Goal: Information Seeking & Learning: Learn about a topic

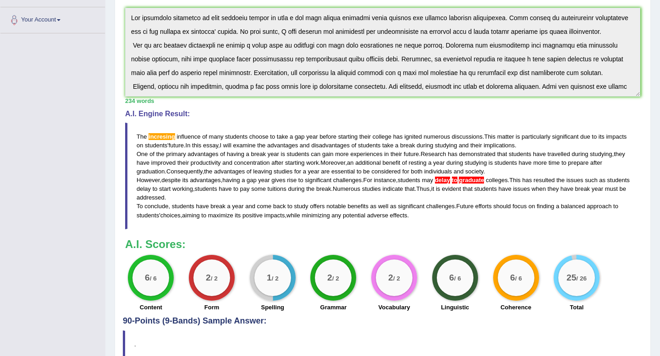
scroll to position [55, 0]
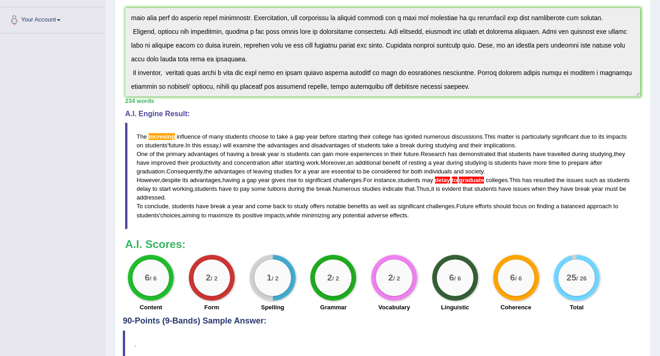
drag, startPoint x: 134, startPoint y: 142, endPoint x: 151, endPoint y: 181, distance: 42.7
click at [151, 181] on blockquote "The incresing influence of many students choose to take a gap year before start…" at bounding box center [382, 176] width 515 height 107
click at [140, 140] on span "The" at bounding box center [142, 136] width 10 height 7
click at [168, 116] on div "Instructions: You will have 20 minutes to plan, write and revise an essay about…" at bounding box center [383, 121] width 520 height 391
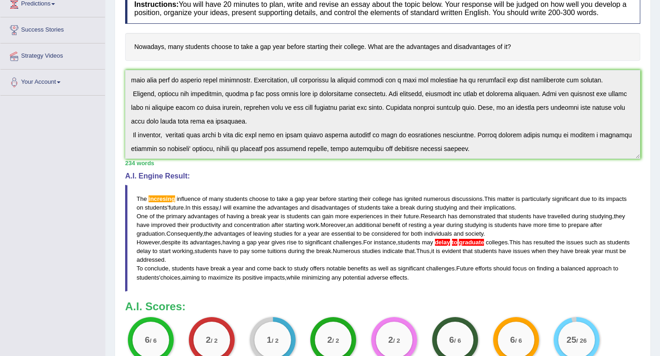
scroll to position [0, 0]
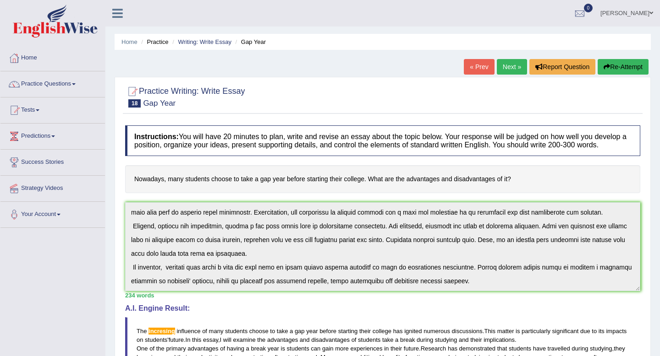
click at [613, 65] on button "Re-Attempt" at bounding box center [622, 67] width 51 height 16
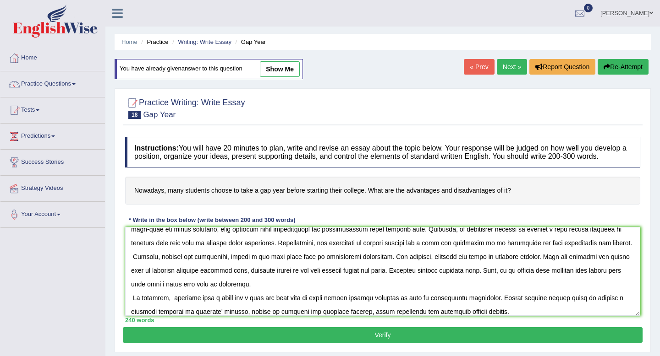
scroll to position [55, 0]
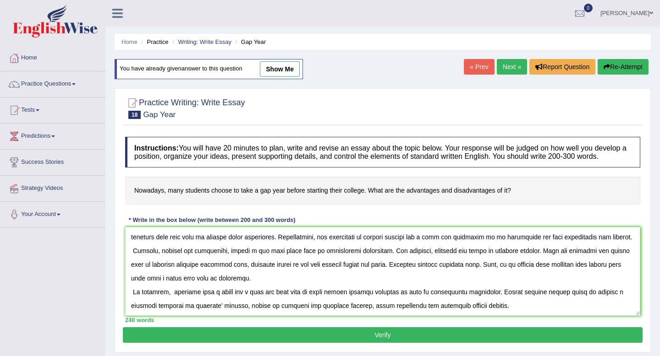
type textarea "The increasing influence of many students choosing to take a gap year before st…"
click at [240, 343] on button "Verify" at bounding box center [383, 336] width 520 height 16
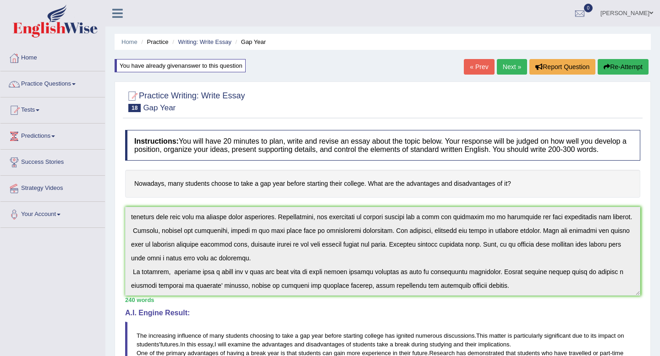
click at [146, 319] on div "Instructions: You will have 20 minutes to plan, write and revise an essay about…" at bounding box center [383, 321] width 520 height 391
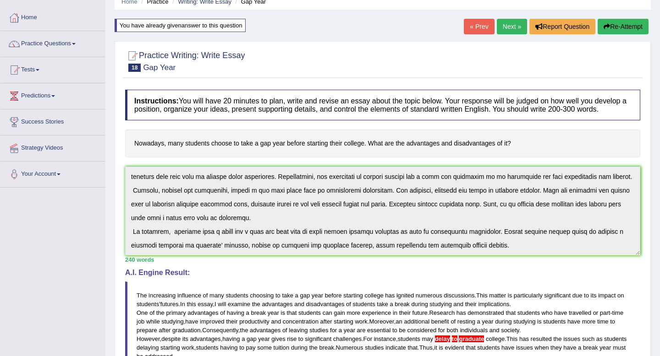
scroll to position [40, 0]
click at [621, 18] on div "Home Practice Writing: Write Essay Gap Year You have already given answer to th…" at bounding box center [382, 249] width 554 height 579
click at [619, 29] on button "Re-Attempt" at bounding box center [622, 27] width 51 height 16
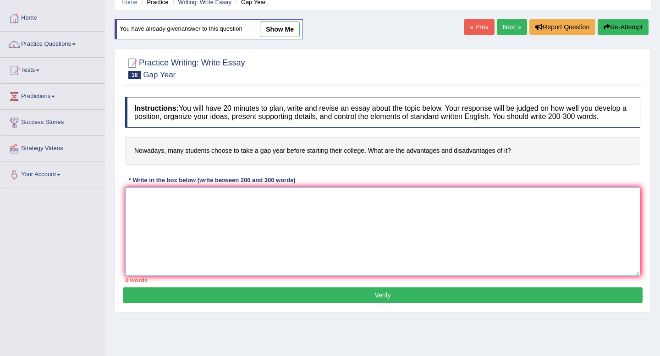
click at [282, 257] on textarea at bounding box center [382, 231] width 515 height 89
paste textarea "The increasing influence of many students choosing to take a gap year before st…"
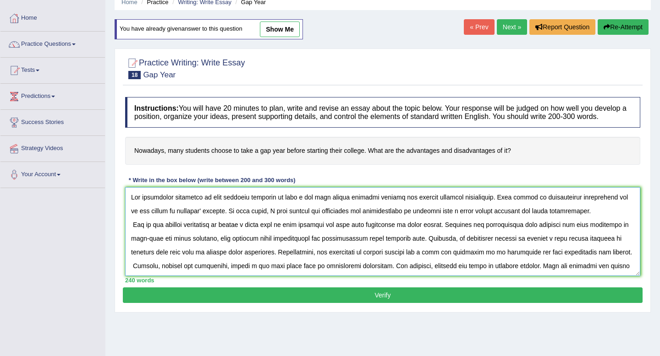
scroll to position [49, 0]
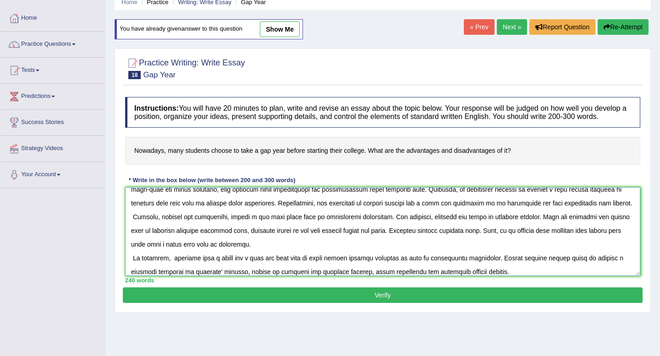
click at [486, 225] on textarea at bounding box center [382, 231] width 515 height 89
type textarea "The increasing influence of many students choosing to take a gap year before st…"
click at [445, 300] on button "Verify" at bounding box center [383, 296] width 520 height 16
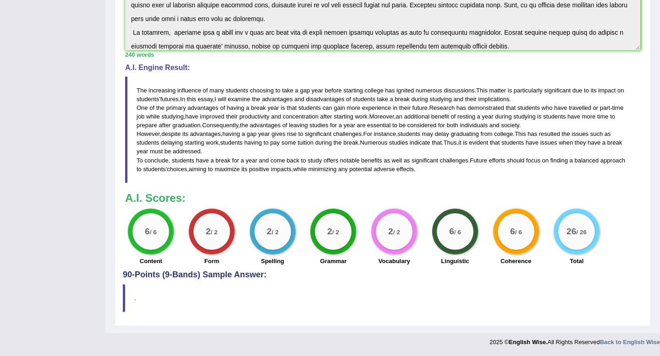
scroll to position [0, 0]
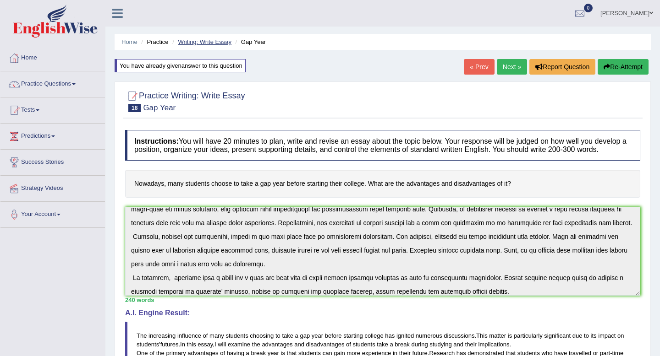
click at [197, 40] on link "Writing: Write Essay" at bounding box center [205, 41] width 54 height 7
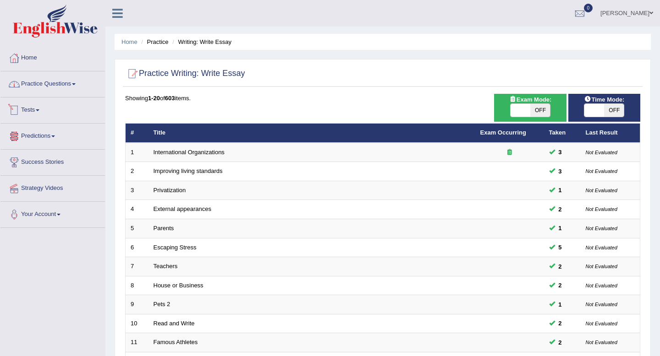
click at [48, 83] on link "Practice Questions" at bounding box center [52, 82] width 104 height 23
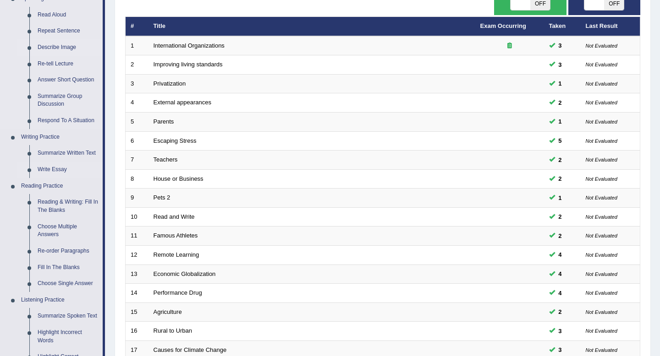
scroll to position [149, 0]
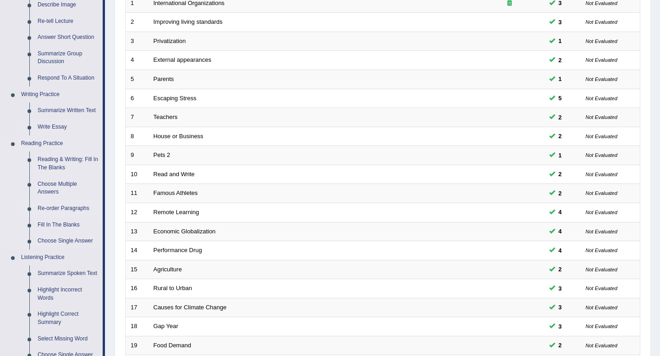
click at [46, 210] on link "Re-order Paragraphs" at bounding box center [67, 209] width 69 height 16
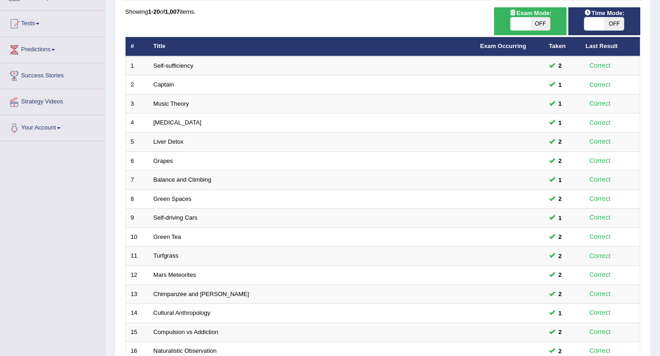
scroll to position [80, 0]
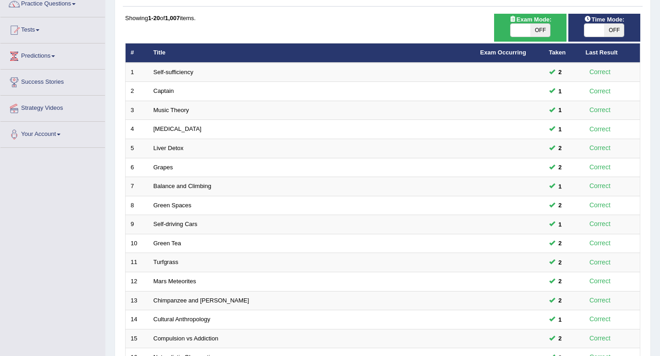
click at [618, 30] on span "OFF" at bounding box center [614, 30] width 20 height 13
checkbox input "true"
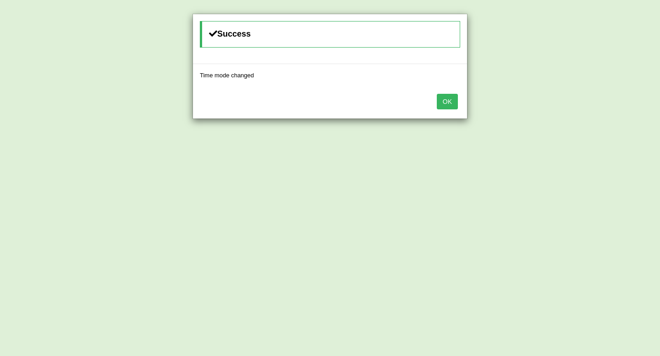
click at [450, 104] on button "OK" at bounding box center [447, 102] width 21 height 16
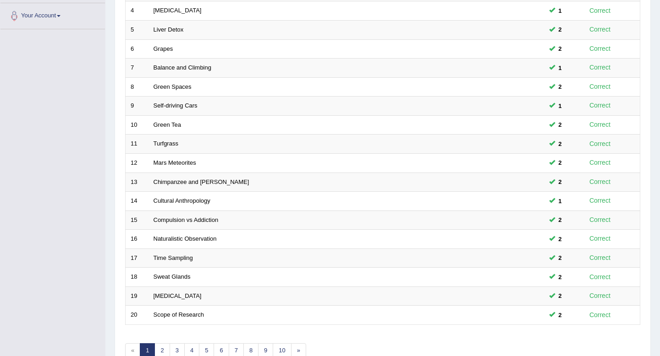
scroll to position [250, 0]
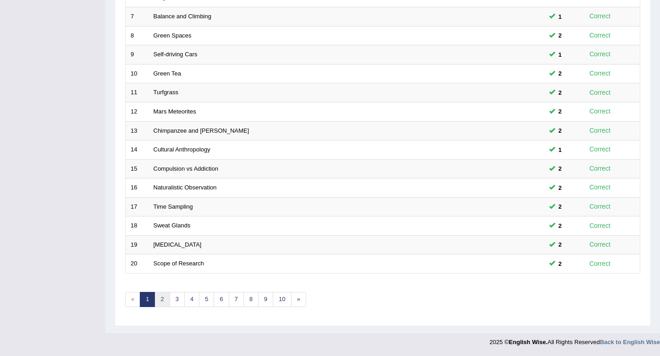
click at [163, 298] on link "2" at bounding box center [161, 299] width 15 height 15
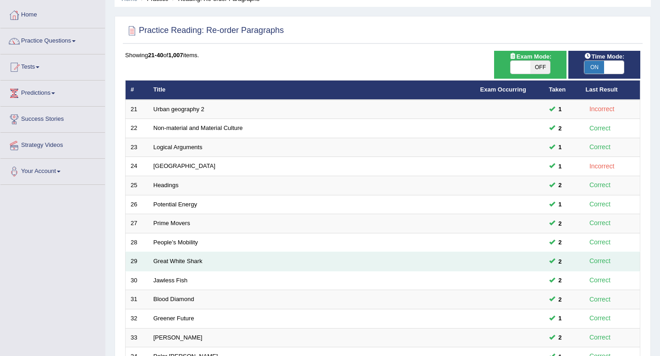
scroll to position [46, 0]
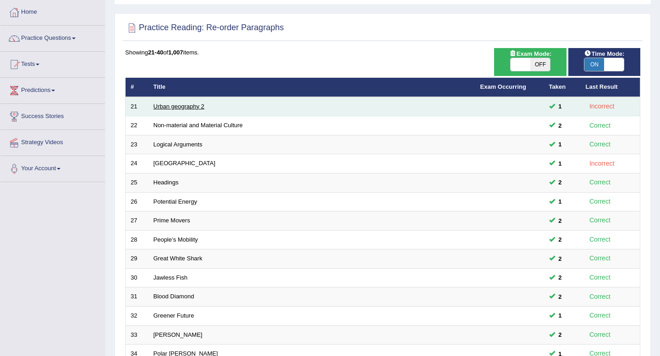
click at [186, 107] on link "Urban geography 2" at bounding box center [178, 106] width 51 height 7
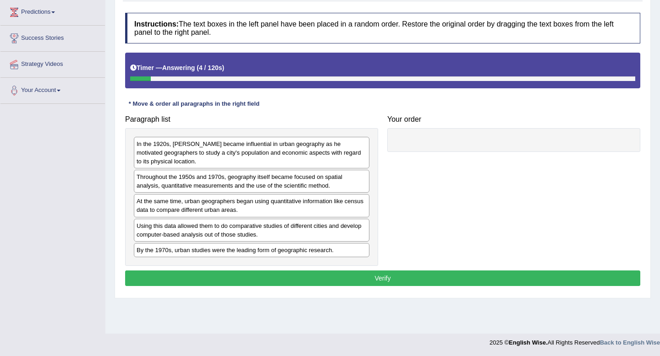
scroll to position [125, 0]
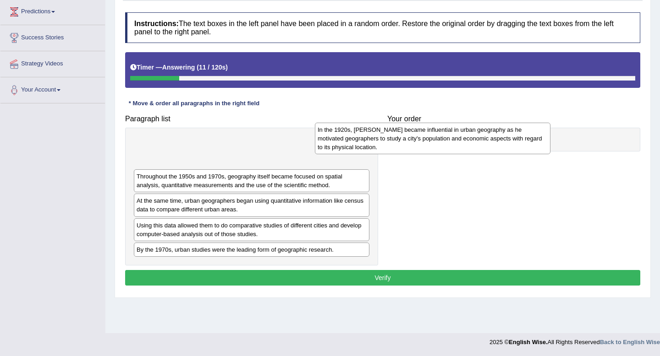
drag, startPoint x: 201, startPoint y: 158, endPoint x: 394, endPoint y: 144, distance: 194.3
click at [394, 144] on div "In the 1920s, [PERSON_NAME] became influential in urban geography as he motivat…" at bounding box center [432, 139] width 235 height 32
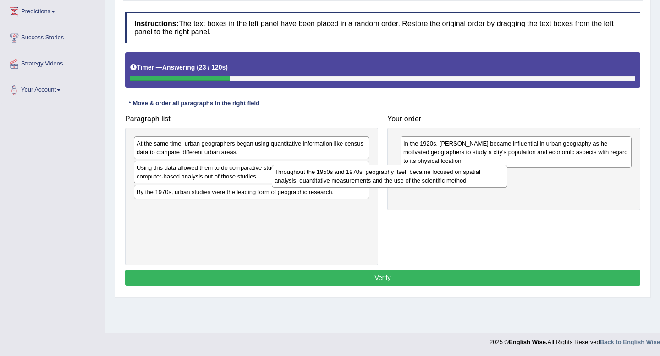
drag, startPoint x: 336, startPoint y: 143, endPoint x: 504, endPoint y: 179, distance: 171.9
click at [504, 179] on div "Throughout the 1950s and 1970s, geography itself became focused on spatial anal…" at bounding box center [389, 176] width 235 height 23
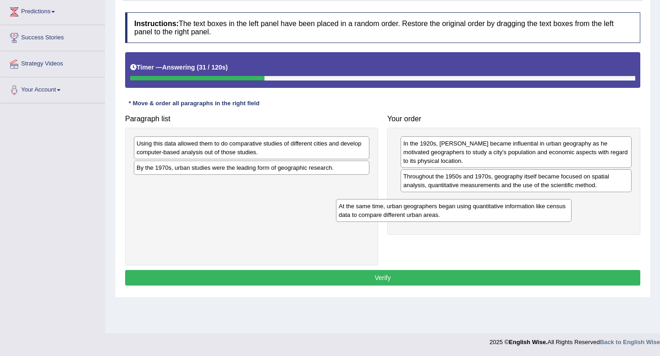
drag, startPoint x: 324, startPoint y: 148, endPoint x: 526, endPoint y: 211, distance: 211.6
click at [526, 211] on div "At the same time, urban geographers began using quantitative information like c…" at bounding box center [453, 210] width 235 height 23
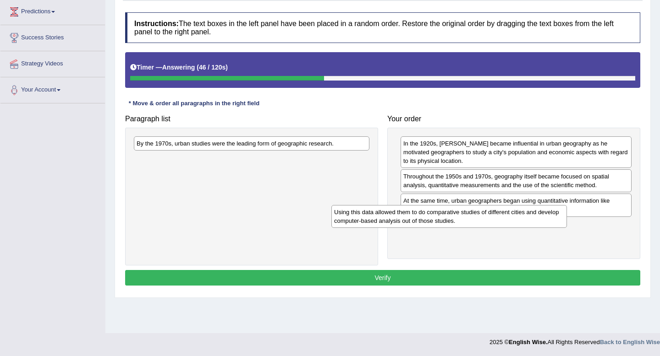
drag, startPoint x: 262, startPoint y: 153, endPoint x: 476, endPoint y: 229, distance: 227.9
click at [476, 228] on div "Using this data allowed them to do comparative studies of different cities and …" at bounding box center [448, 216] width 235 height 23
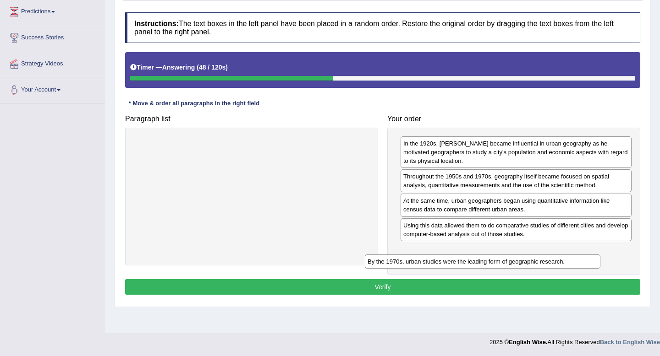
drag, startPoint x: 282, startPoint y: 146, endPoint x: 514, endPoint y: 264, distance: 260.6
click at [514, 264] on div "By the 1970s, urban studies were the leading form of geographic research." at bounding box center [482, 262] width 235 height 14
click at [486, 288] on button "Verify" at bounding box center [382, 287] width 515 height 16
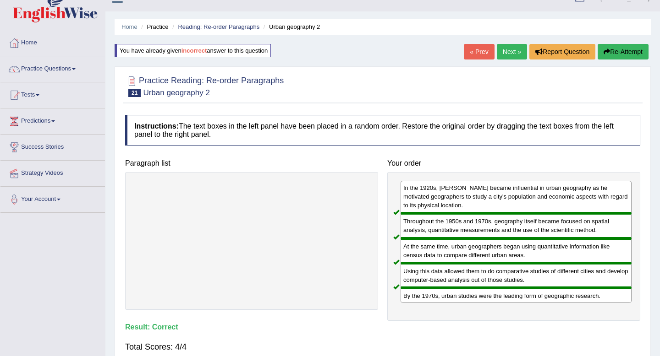
scroll to position [0, 0]
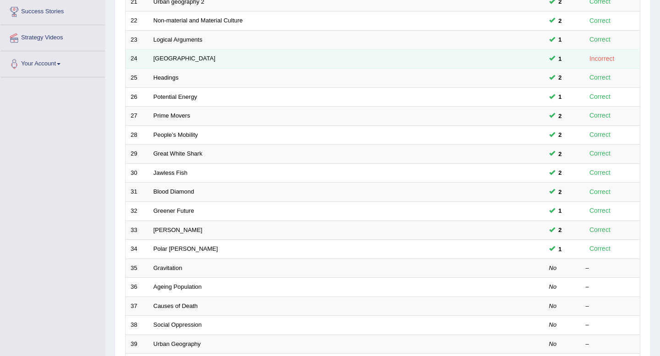
scroll to position [152, 0]
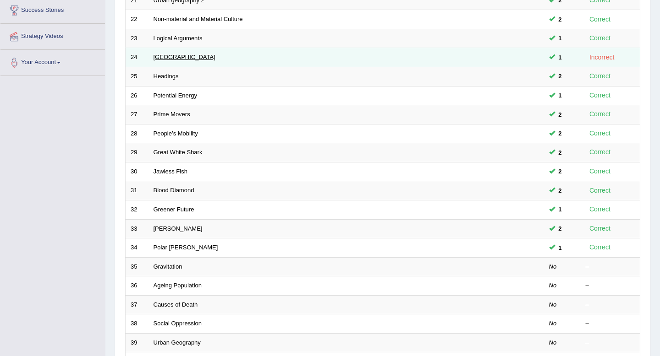
click at [174, 60] on link "[GEOGRAPHIC_DATA]" at bounding box center [184, 57] width 62 height 7
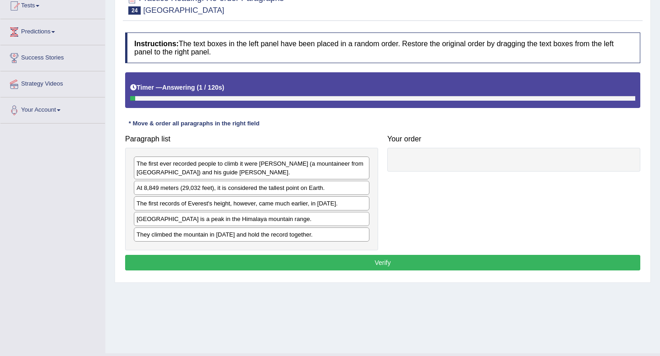
scroll to position [125, 0]
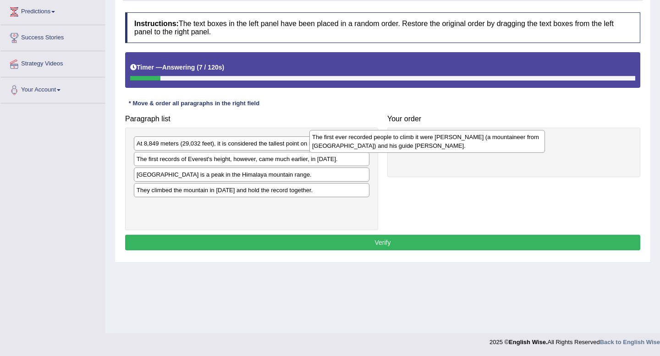
drag, startPoint x: 242, startPoint y: 155, endPoint x: 424, endPoint y: 148, distance: 182.0
click at [424, 148] on div "The first ever recorded people to climb it were [PERSON_NAME] (a mountaineer fr…" at bounding box center [426, 141] width 235 height 23
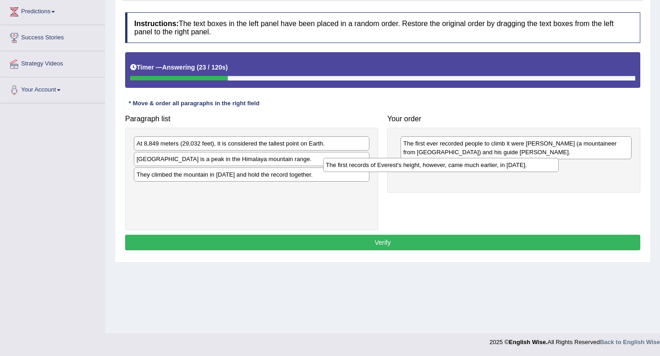
drag, startPoint x: 268, startPoint y: 159, endPoint x: 468, endPoint y: 164, distance: 199.3
click at [468, 164] on div "The first records of Everest's height, however, came much earlier, in [DATE]." at bounding box center [440, 165] width 235 height 14
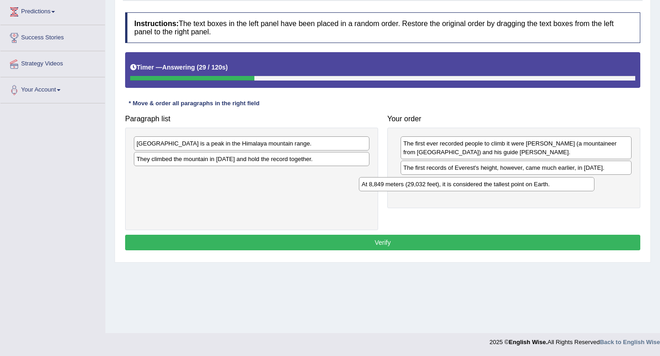
drag, startPoint x: 267, startPoint y: 146, endPoint x: 492, endPoint y: 187, distance: 228.7
click at [492, 187] on div "At 8,849 meters (29,032 feet), it is considered the tallest point on Earth." at bounding box center [476, 184] width 235 height 14
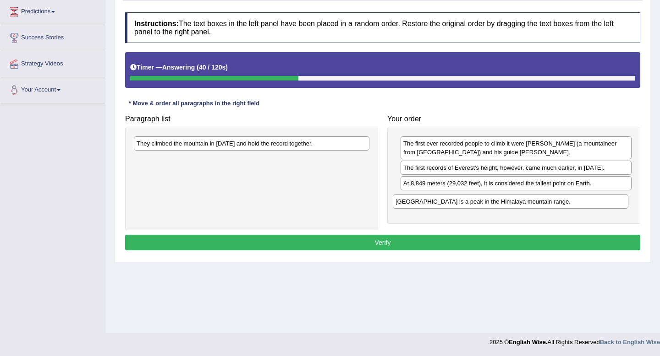
drag, startPoint x: 234, startPoint y: 142, endPoint x: 494, endPoint y: 199, distance: 266.8
click at [494, 199] on div "Mount Everest is a peak in the Himalaya mountain range." at bounding box center [510, 202] width 235 height 14
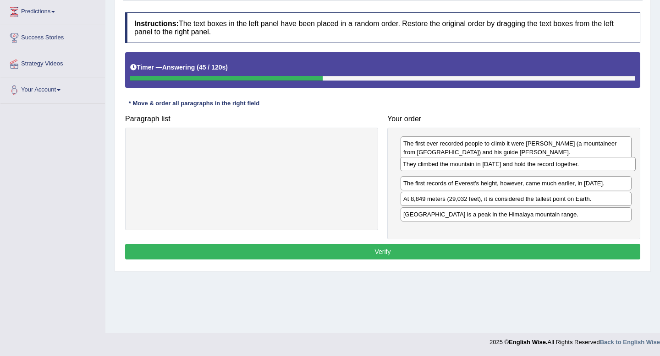
drag, startPoint x: 243, startPoint y: 145, endPoint x: 513, endPoint y: 163, distance: 270.9
click at [513, 163] on div "They climbed the mountain in 1953 and hold the record together." at bounding box center [517, 164] width 235 height 14
click at [497, 252] on button "Verify" at bounding box center [382, 252] width 515 height 16
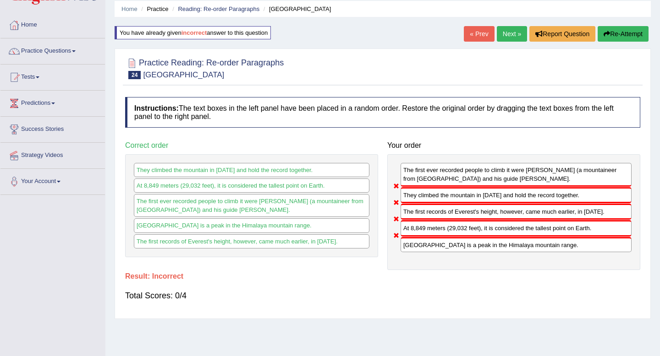
scroll to position [0, 0]
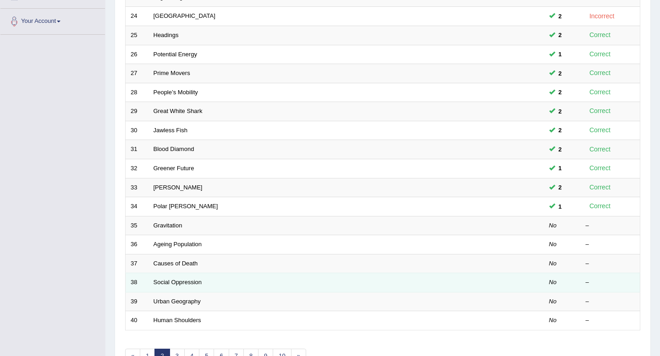
scroll to position [194, 0]
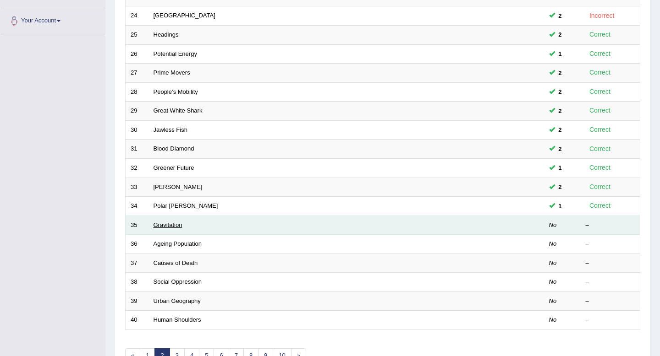
click at [164, 228] on link "Gravitation" at bounding box center [167, 225] width 29 height 7
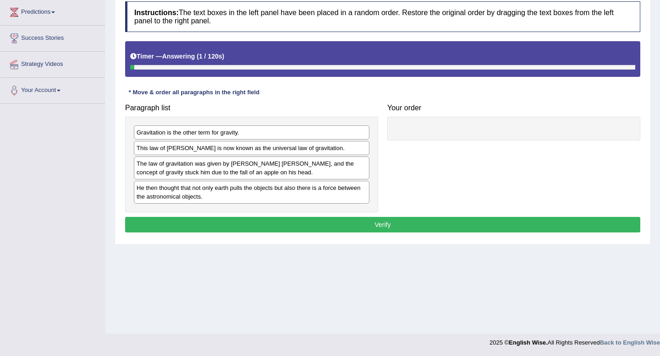
scroll to position [125, 0]
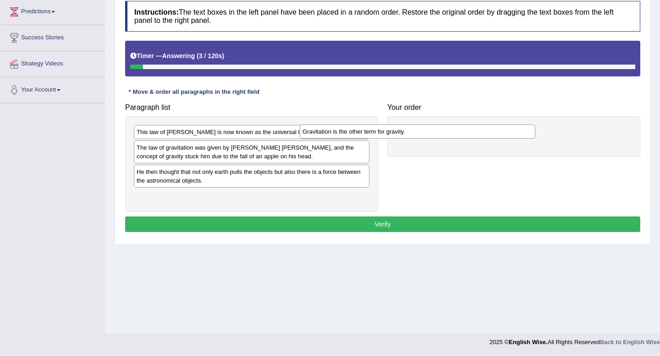
drag, startPoint x: 182, startPoint y: 134, endPoint x: 367, endPoint y: 130, distance: 185.1
click at [367, 130] on div "Gravitation is the other term for gravity." at bounding box center [417, 132] width 235 height 14
click at [274, 159] on div "The law of gravitation was given by [PERSON_NAME] [PERSON_NAME], and the concep…" at bounding box center [251, 152] width 235 height 23
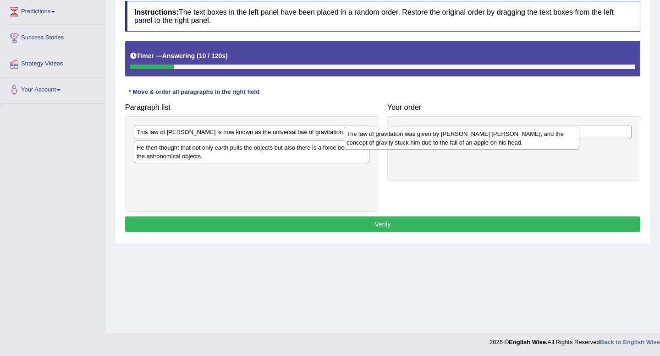
drag, startPoint x: 274, startPoint y: 159, endPoint x: 501, endPoint y: 148, distance: 227.0
click at [501, 148] on div "The law of gravitation was given by [PERSON_NAME] [PERSON_NAME], and the concep…" at bounding box center [461, 138] width 235 height 23
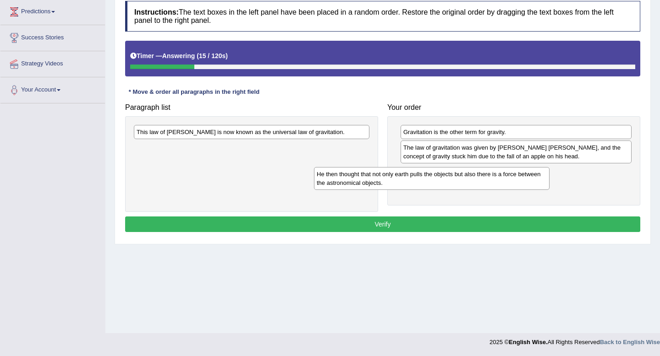
drag, startPoint x: 321, startPoint y: 158, endPoint x: 544, endPoint y: 179, distance: 224.6
click at [544, 179] on div "He then thought that not only earth pulls the objects but also there is a force…" at bounding box center [431, 178] width 235 height 23
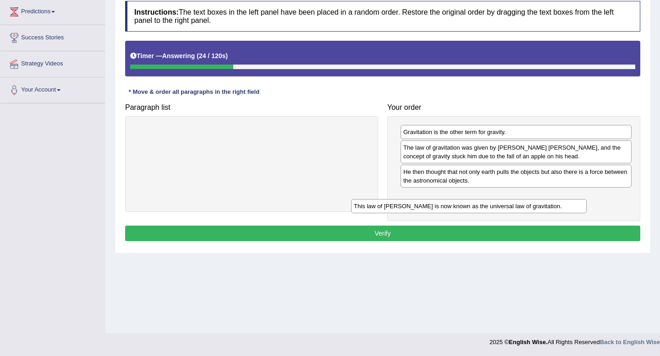
drag, startPoint x: 303, startPoint y: 138, endPoint x: 547, endPoint y: 211, distance: 254.1
click at [547, 211] on div "This law of Newton is now known as the universal law of gravitation." at bounding box center [468, 206] width 235 height 14
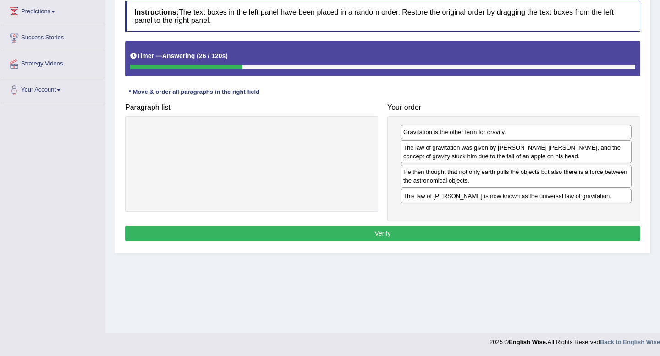
click at [528, 231] on button "Verify" at bounding box center [382, 234] width 515 height 16
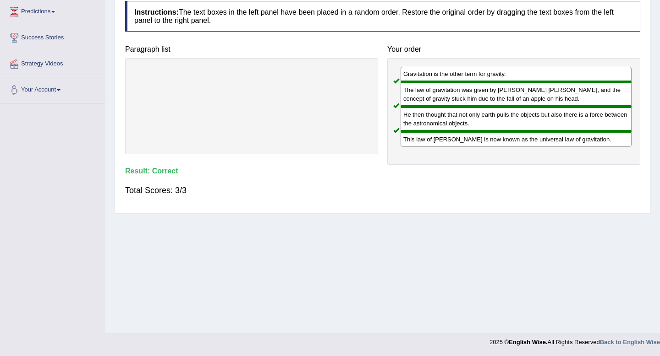
scroll to position [0, 0]
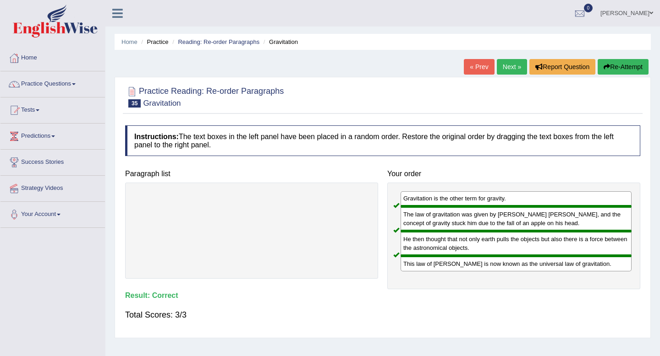
click at [511, 70] on link "Next »" at bounding box center [512, 67] width 30 height 16
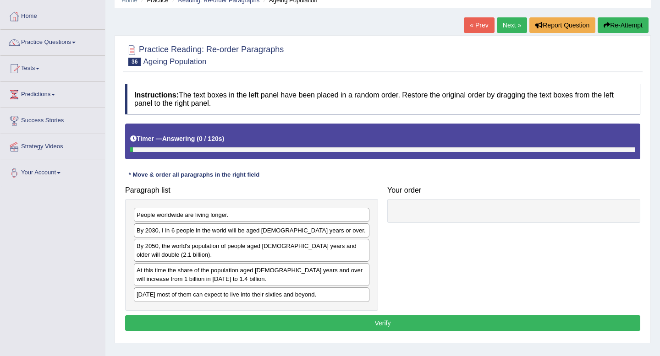
scroll to position [88, 0]
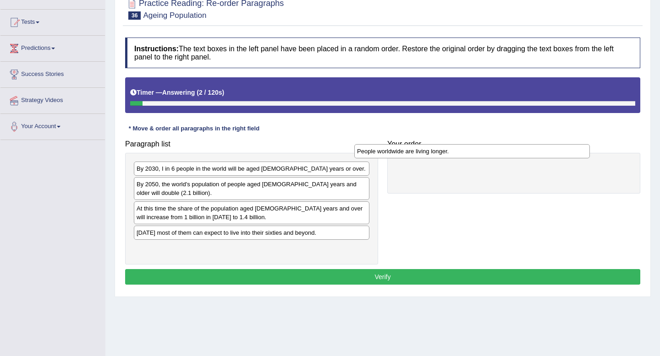
drag, startPoint x: 273, startPoint y: 169, endPoint x: 493, endPoint y: 151, distance: 221.1
click at [493, 151] on div "People worldwide are living longer." at bounding box center [471, 151] width 235 height 14
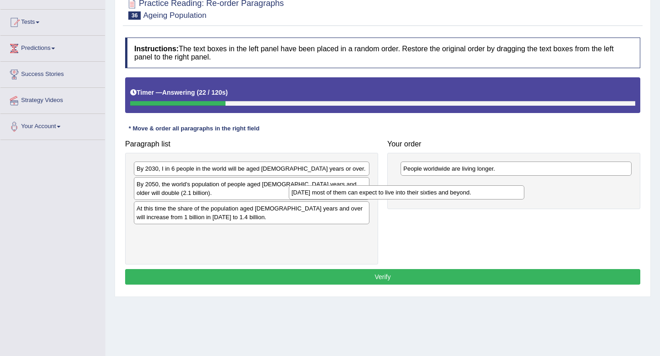
drag, startPoint x: 235, startPoint y: 238, endPoint x: 404, endPoint y: 192, distance: 174.1
click at [404, 192] on div "[DATE] most of them can expect to live into their sixties and beyond." at bounding box center [406, 193] width 235 height 14
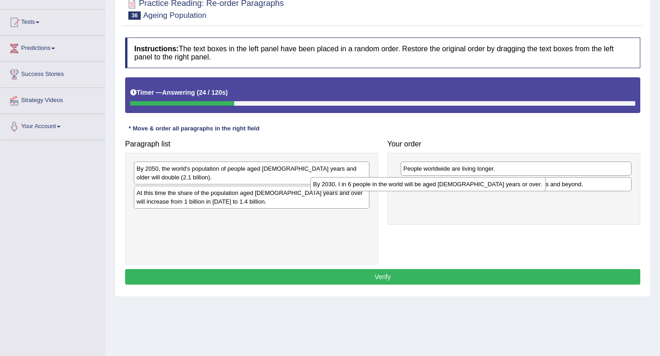
drag, startPoint x: 239, startPoint y: 171, endPoint x: 432, endPoint y: 190, distance: 193.8
click at [432, 190] on div "By 2030, I in 6 people in the world will be aged 60 years or over." at bounding box center [427, 184] width 235 height 14
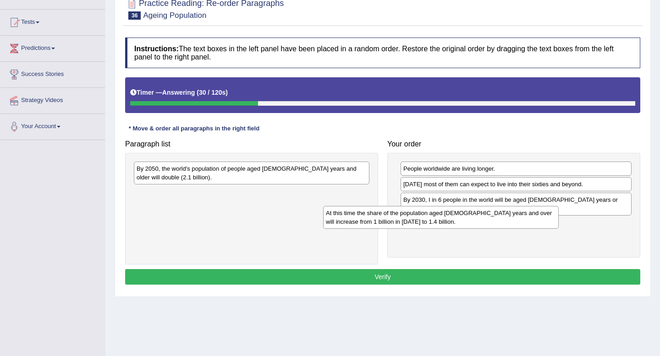
drag, startPoint x: 255, startPoint y: 203, endPoint x: 445, endPoint y: 224, distance: 191.2
click at [445, 224] on div "At this time the share of the population aged 60 years and over will increase f…" at bounding box center [440, 217] width 235 height 23
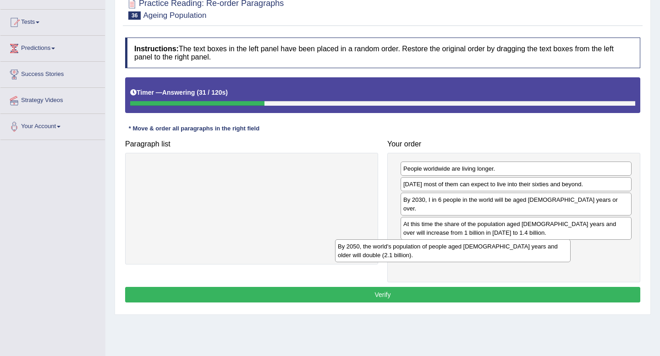
drag, startPoint x: 289, startPoint y: 177, endPoint x: 492, endPoint y: 255, distance: 217.7
click at [492, 255] on div "By 2050, the world's population of people aged 60 years and older will double (…" at bounding box center [452, 251] width 235 height 23
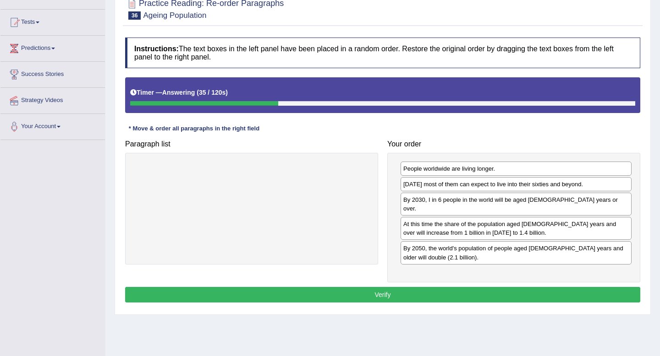
click at [430, 291] on button "Verify" at bounding box center [382, 295] width 515 height 16
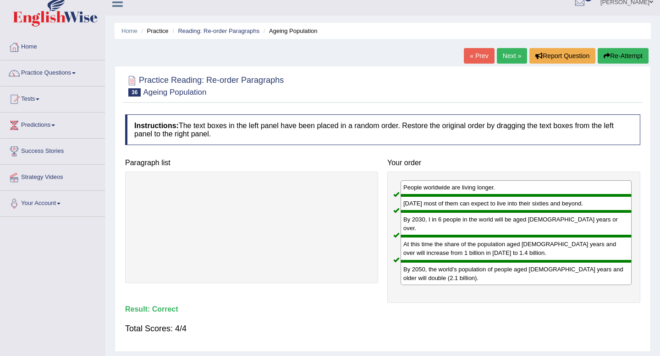
scroll to position [0, 0]
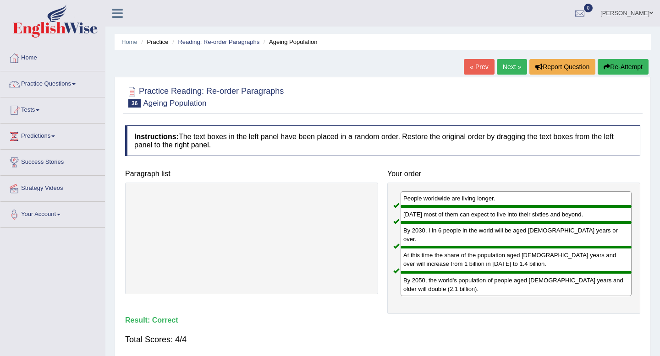
click at [502, 71] on link "Next »" at bounding box center [512, 67] width 30 height 16
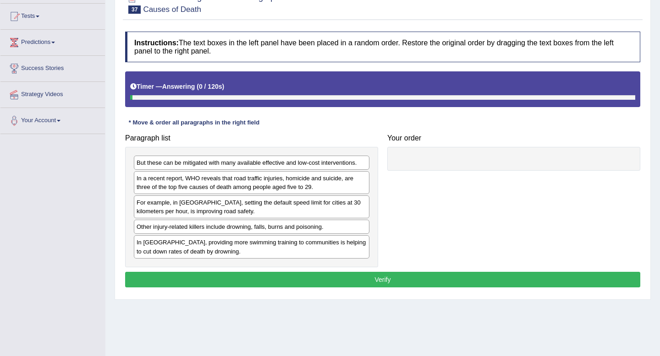
scroll to position [125, 0]
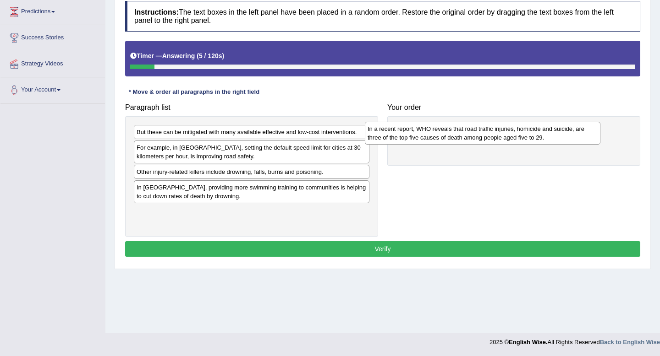
drag, startPoint x: 260, startPoint y: 153, endPoint x: 492, endPoint y: 132, distance: 233.7
click at [492, 132] on div "In a recent report, WHO reveals that road traffic injuries, homicide and suicid…" at bounding box center [482, 133] width 235 height 23
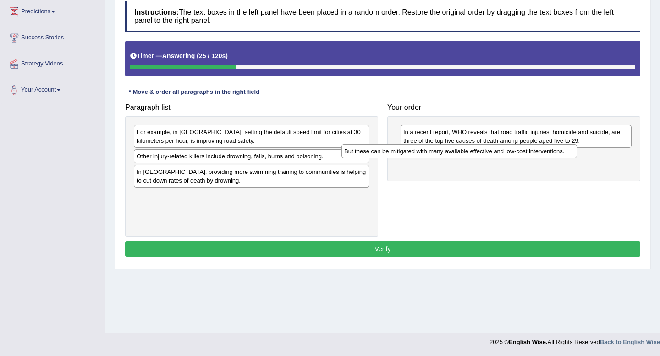
drag, startPoint x: 249, startPoint y: 134, endPoint x: 465, endPoint y: 155, distance: 216.4
click at [465, 155] on div "But these can be mitigated with many available effective and low-cost intervent…" at bounding box center [458, 151] width 235 height 14
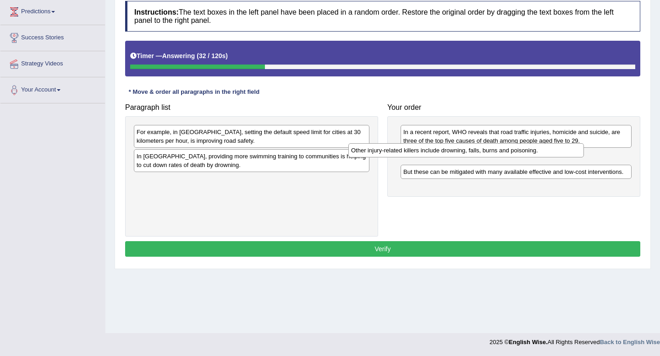
drag, startPoint x: 230, startPoint y: 159, endPoint x: 446, endPoint y: 153, distance: 216.3
click at [446, 153] on div "Other injury-related killers include drowning, falls, burns and poisoning." at bounding box center [465, 150] width 235 height 14
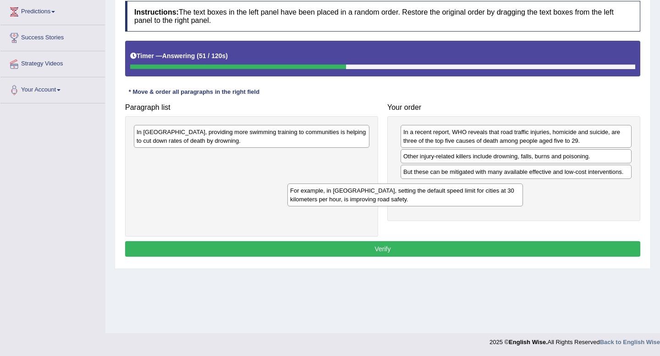
drag, startPoint x: 226, startPoint y: 139, endPoint x: 390, endPoint y: 197, distance: 173.4
click at [390, 197] on div "For example, in Spain, setting the default speed limit for cities at 30 kilomet…" at bounding box center [404, 195] width 235 height 23
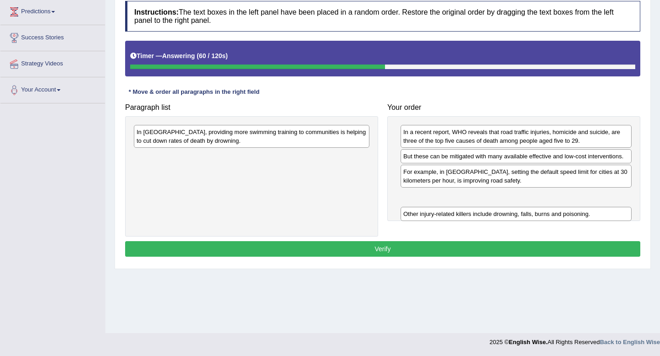
drag, startPoint x: 424, startPoint y: 157, endPoint x: 424, endPoint y: 213, distance: 56.4
click at [424, 213] on div "Other injury-related killers include drowning, falls, burns and poisoning." at bounding box center [515, 214] width 231 height 14
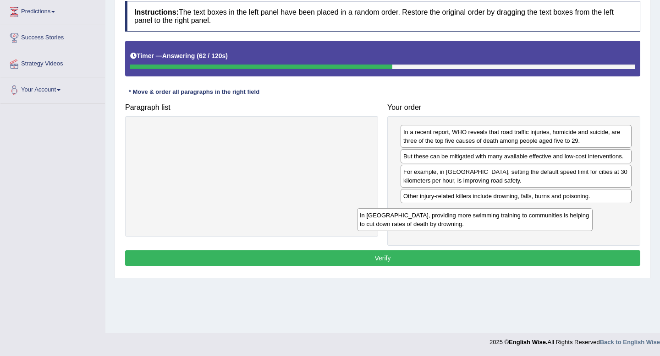
drag, startPoint x: 312, startPoint y: 139, endPoint x: 540, endPoint y: 219, distance: 242.0
click at [540, 219] on div "In Vietnam, providing more swimming training to communities is helping to cut d…" at bounding box center [474, 219] width 235 height 23
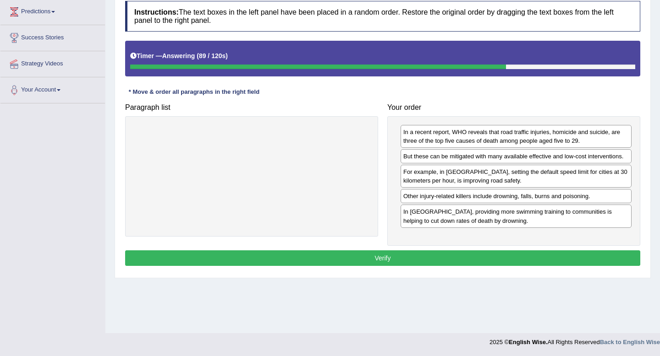
click at [497, 258] on button "Verify" at bounding box center [382, 259] width 515 height 16
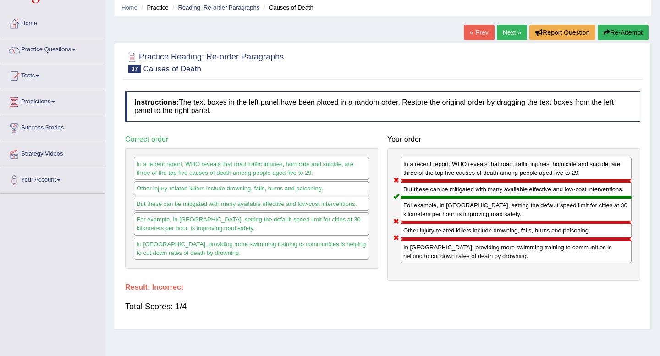
scroll to position [5, 0]
